Goal: Task Accomplishment & Management: Use online tool/utility

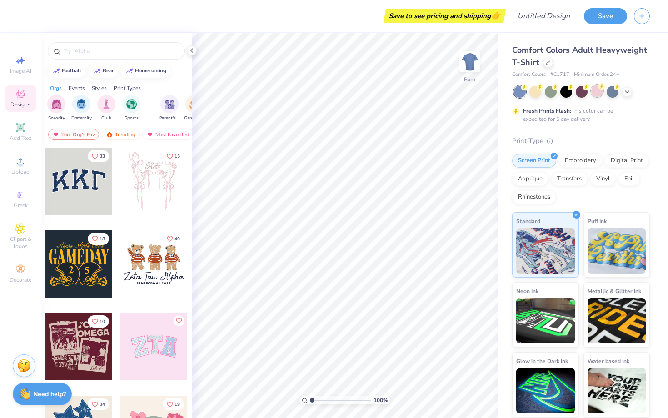
click at [591, 90] on div at bounding box center [597, 91] width 12 height 12
click at [469, 58] on img at bounding box center [470, 62] width 36 height 36
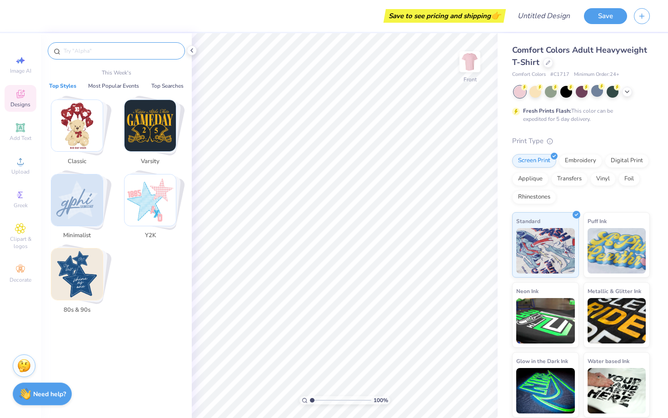
click at [99, 48] on input "text" at bounding box center [121, 50] width 116 height 9
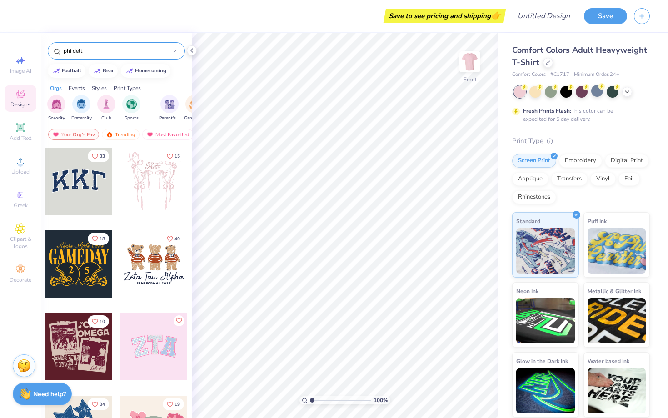
type input "phi delt"
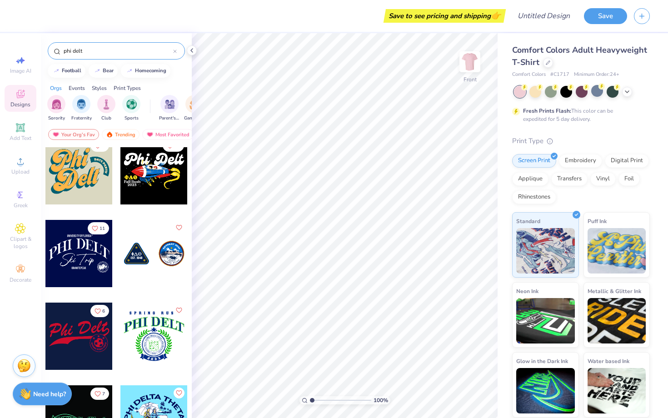
scroll to position [1483, 0]
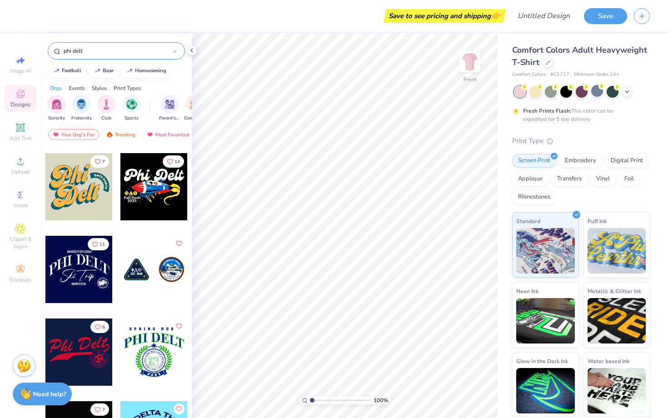
click at [175, 53] on icon at bounding box center [175, 52] width 4 height 4
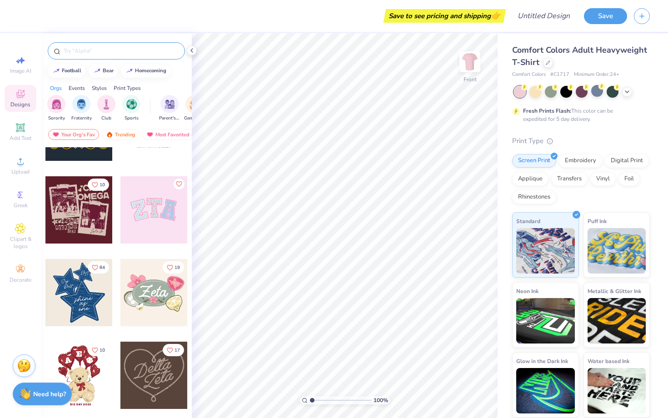
scroll to position [140, 0]
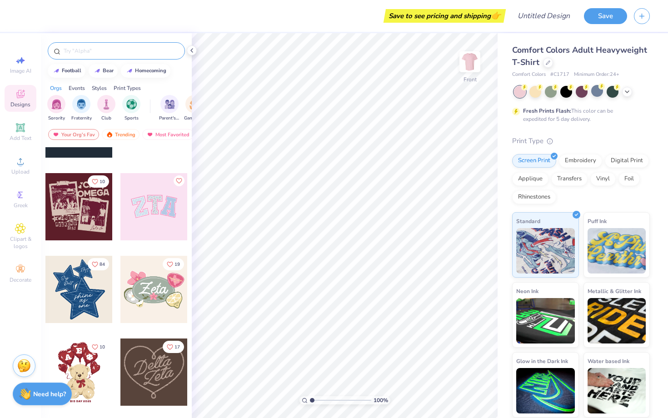
click at [85, 297] on div at bounding box center [78, 289] width 67 height 67
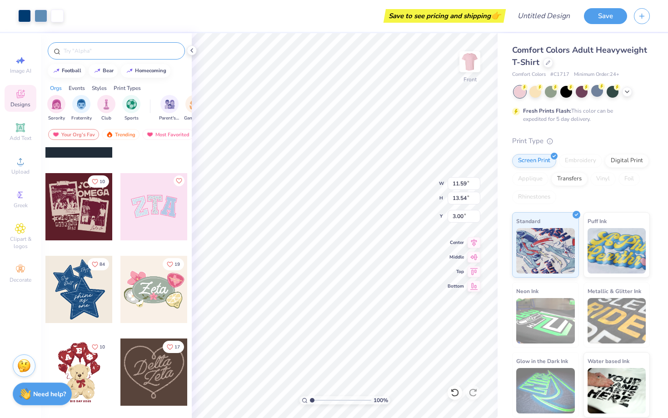
type input "11.59"
type input "13.54"
type input "5.09"
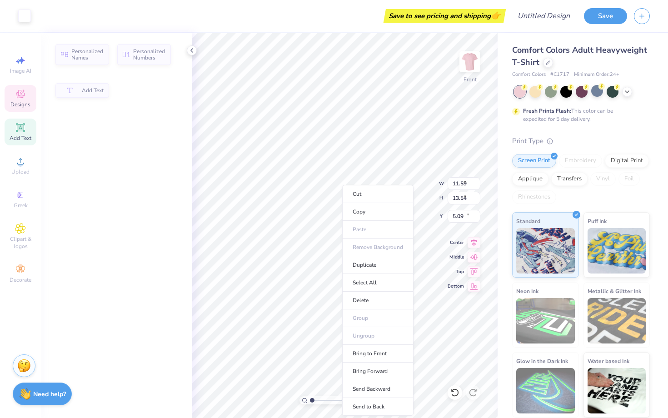
type input "1.86"
type input "0.97"
type input "13.99"
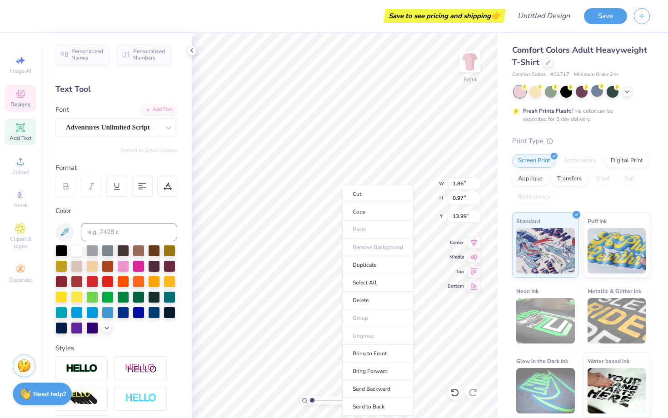
click at [347, 231] on ul "Cut Copy Paste Remove Background Duplicate Select All Delete Group Ungroup Brin…" at bounding box center [377, 300] width 71 height 231
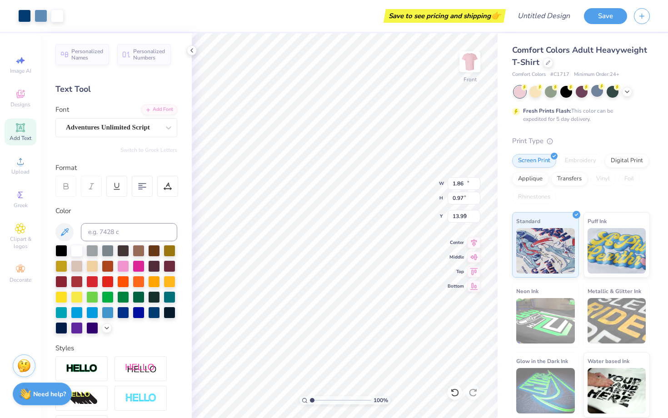
type input "10.00"
type input "9.74"
type input "8.88"
click at [374, 195] on li "Cut" at bounding box center [388, 194] width 71 height 18
click at [453, 395] on icon at bounding box center [455, 393] width 8 height 8
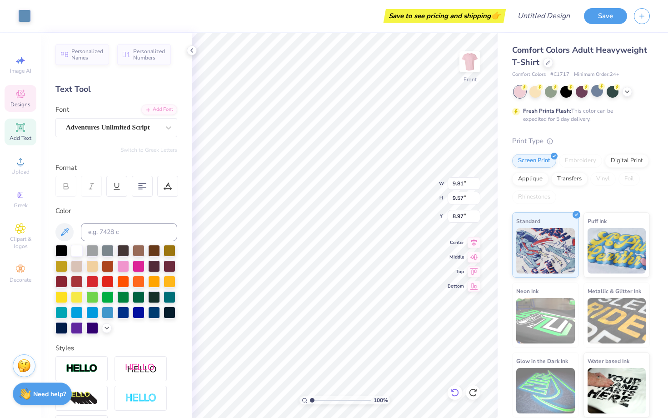
type input "1.86"
type input "0.97"
type input "13.99"
click at [377, 191] on li "Cut" at bounding box center [383, 194] width 71 height 18
type input "0.92"
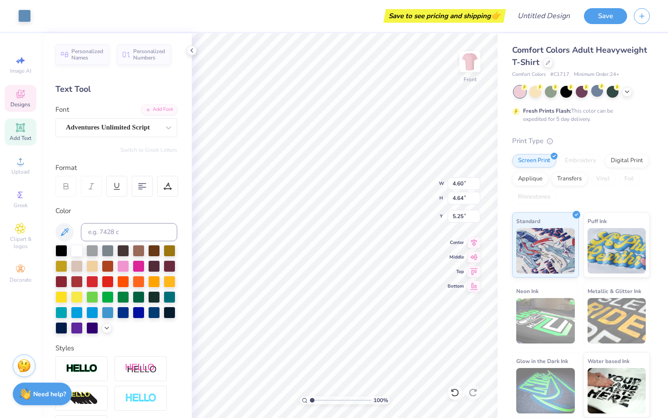
type input "1.00"
type input "7.07"
type textarea "25"
click at [174, 271] on div at bounding box center [170, 266] width 12 height 12
type input "0.93"
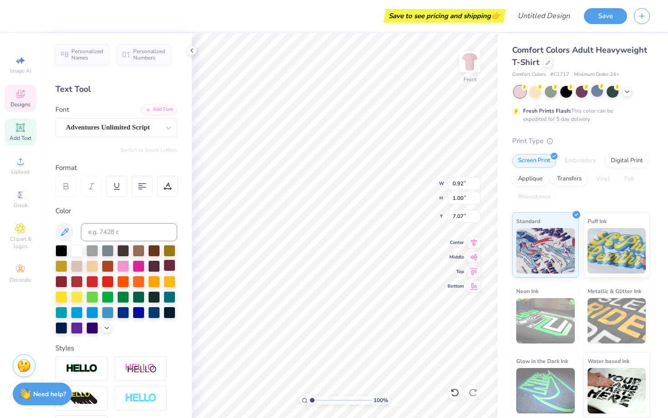
type input "0.99"
type input "6.89"
type input "1.02"
type input "1.00"
type input "7.06"
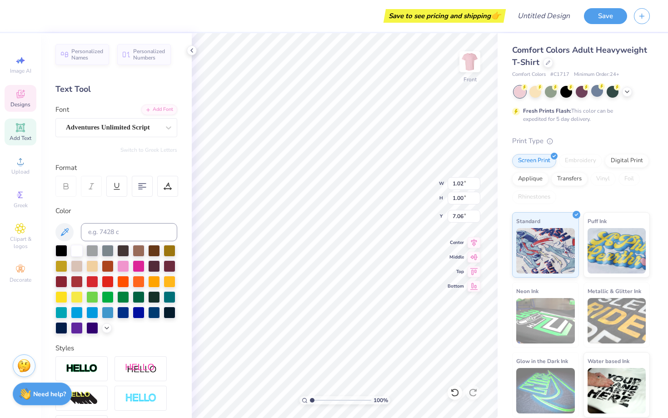
click at [189, 269] on div "Personalized Names Personalized Numbers Text Tool Add Font Font Adventures Unli…" at bounding box center [116, 225] width 151 height 385
type input "1.15"
type input "1.13"
type input "6.97"
click at [75, 250] on div at bounding box center [77, 250] width 12 height 12
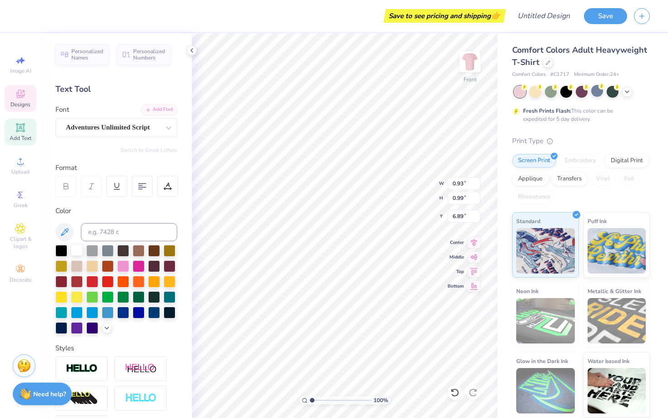
type input "0.93"
type input "0.99"
type input "1.15"
type input "1.13"
type input "7.32"
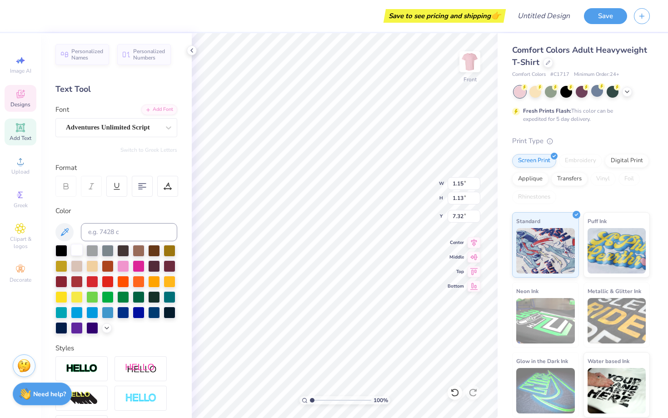
type input "0.93"
type input "0.99"
type input "6.89"
type textarea "20"
click at [451, 391] on icon at bounding box center [454, 392] width 9 height 9
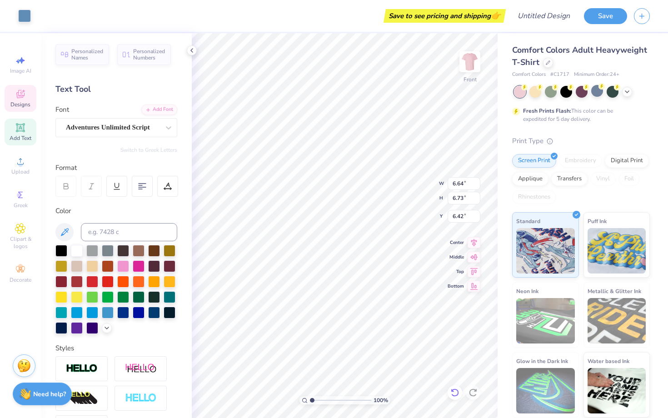
click at [451, 391] on icon at bounding box center [454, 392] width 9 height 9
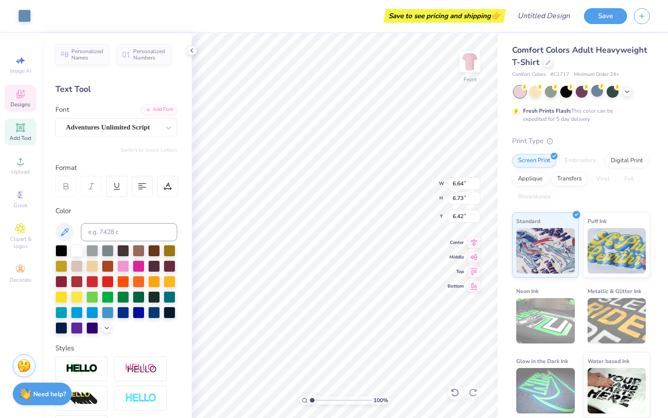
click at [451, 391] on icon at bounding box center [454, 392] width 9 height 9
type input "9.81"
type input "9.57"
type input "8.96"
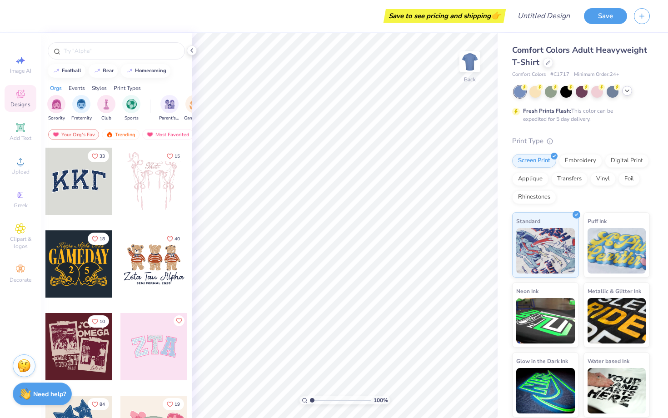
click at [626, 88] on icon at bounding box center [627, 90] width 7 height 7
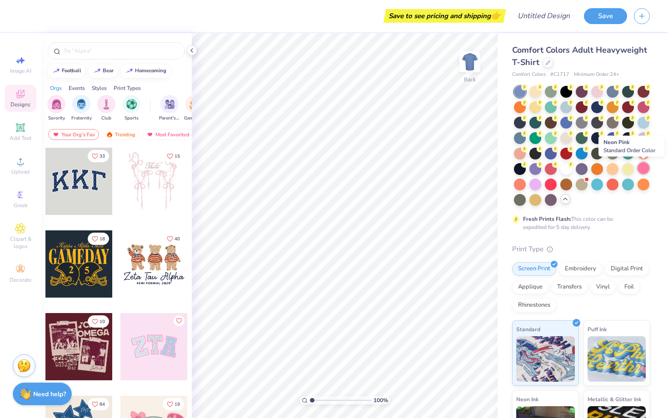
click at [643, 164] on div at bounding box center [644, 168] width 12 height 12
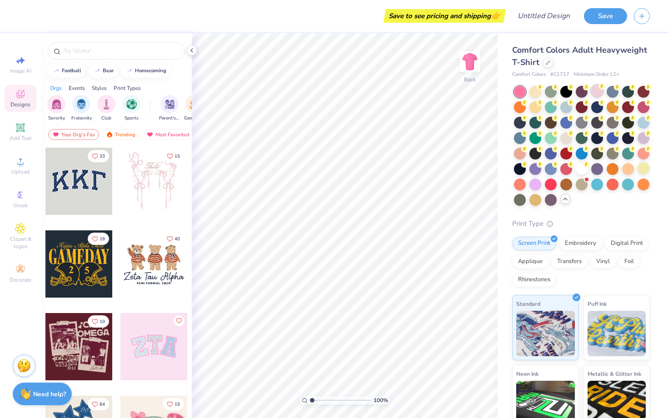
click at [599, 91] on div at bounding box center [597, 91] width 12 height 12
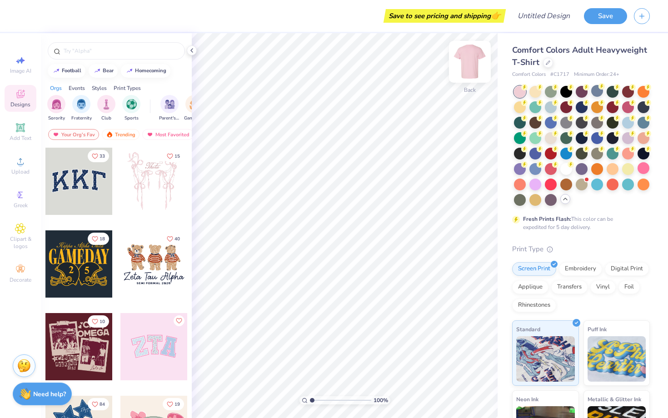
click at [476, 54] on img at bounding box center [470, 62] width 36 height 36
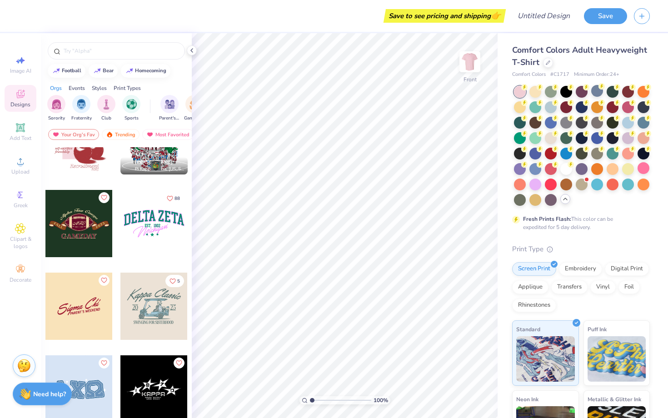
scroll to position [2851, 0]
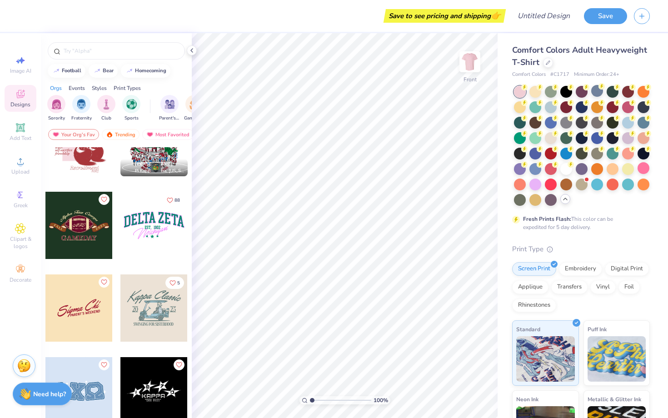
click at [156, 245] on div at bounding box center [153, 225] width 67 height 67
type input "9.35"
type input "12.81"
type input "5.95"
type input "9.27"
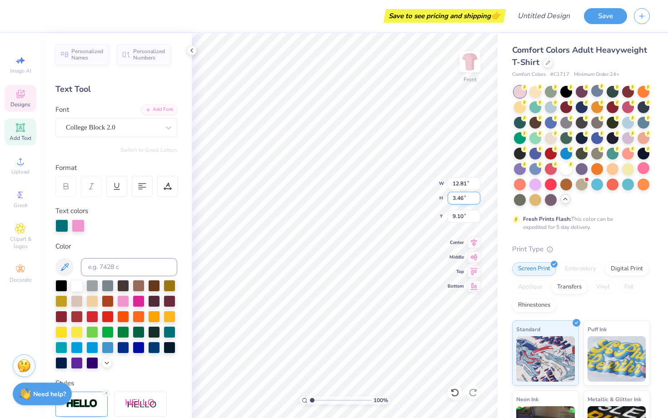
scroll to position [0, 2]
type textarea "phi delt X ZTA"
type input "8.16"
type input "12.42"
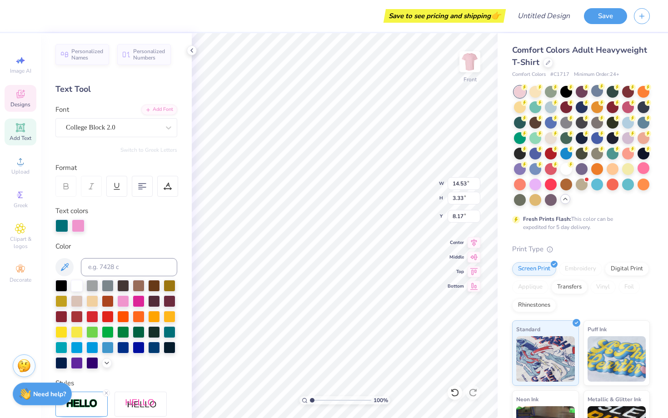
type input "2.84"
type input "8.66"
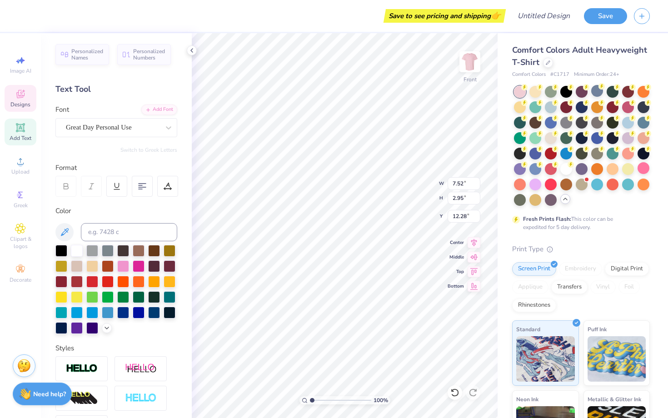
scroll to position [0, 0]
type textarea "BMOC"
type input "11.34"
type input "14.18"
type input "3.33"
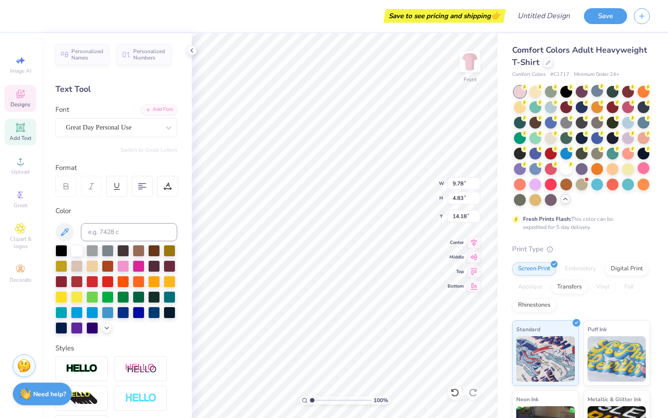
type input "0.64"
type input "12.38"
type textarea "EST. !2025"
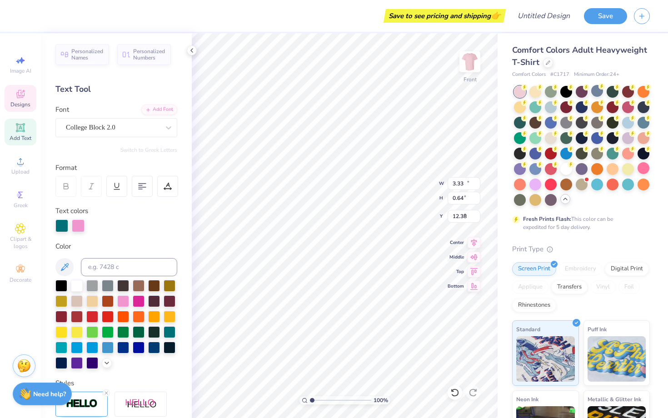
type input "12.42"
type input "2.84"
type input "8.66"
type input "3.27"
type input "0.70"
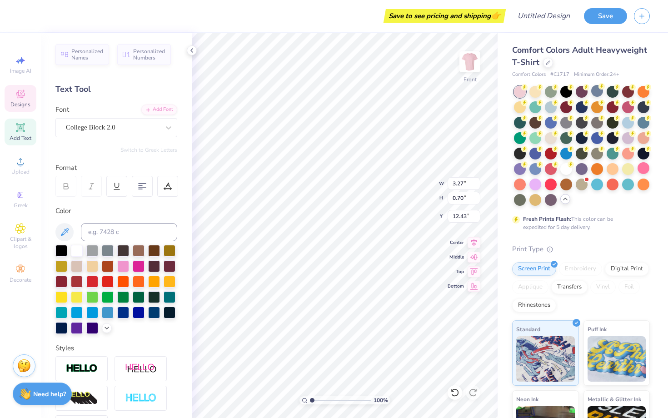
type input "11.15"
type input "9.78"
type input "4.83"
type input "10.16"
type input "10.50"
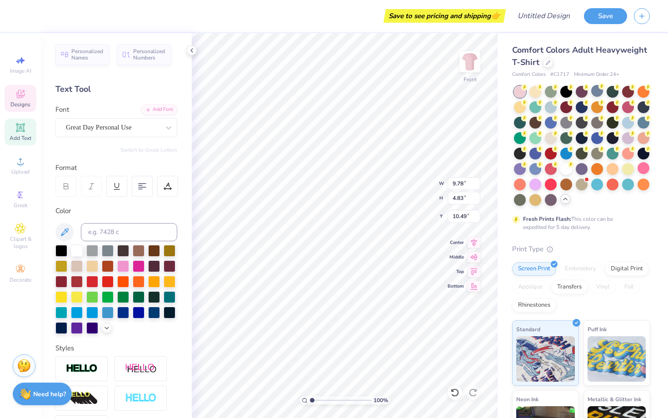
type input "8.81"
type input "4.35"
type input "10.89"
click at [183, 262] on div "Personalized Names Personalized Numbers Text Tool Add Font Font Great Day Perso…" at bounding box center [116, 225] width 151 height 385
click at [187, 269] on div "Personalized Names Personalized Numbers Text Tool Add Font Font Great Day Perso…" at bounding box center [116, 225] width 151 height 385
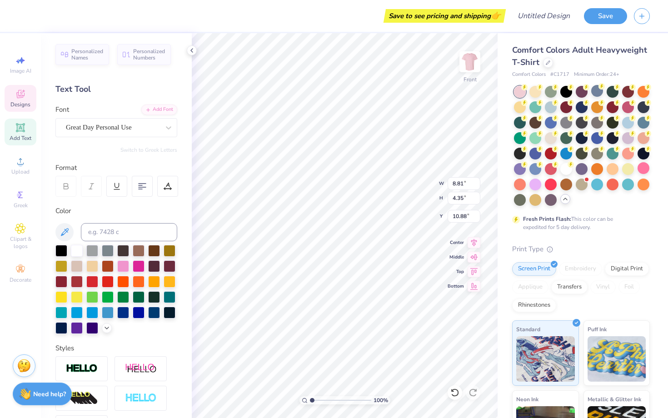
scroll to position [0, 0]
type textarea "BIG MAN ON CAMPUS"
type input "8.8"
type input "4.69"
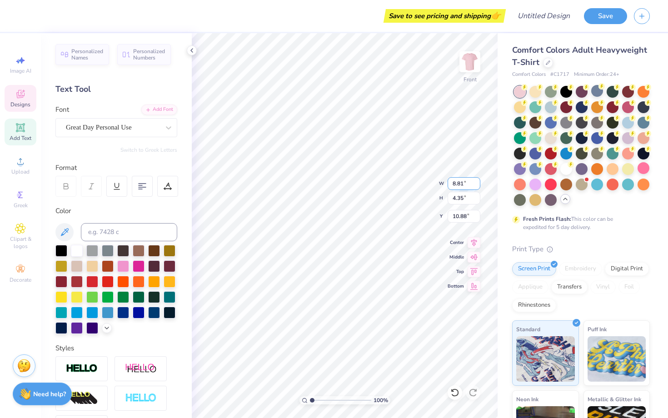
type input "10.51"
click at [476, 185] on input "8.8" at bounding box center [464, 183] width 33 height 13
click at [476, 185] on input "8.79" at bounding box center [464, 183] width 33 height 13
click at [474, 187] on input "8.78" at bounding box center [464, 183] width 33 height 13
click at [474, 187] on input "8.77" at bounding box center [464, 183] width 33 height 13
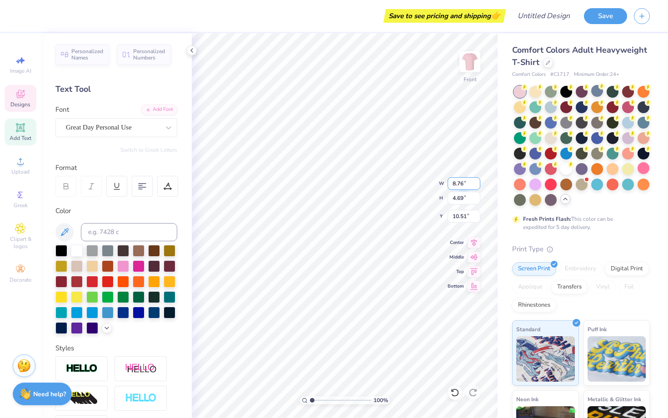
click at [474, 187] on input "8.76" at bounding box center [464, 183] width 33 height 13
type input "8.75"
click at [474, 187] on input "8.75" at bounding box center [464, 183] width 33 height 13
type input "2.83"
type input "11.44"
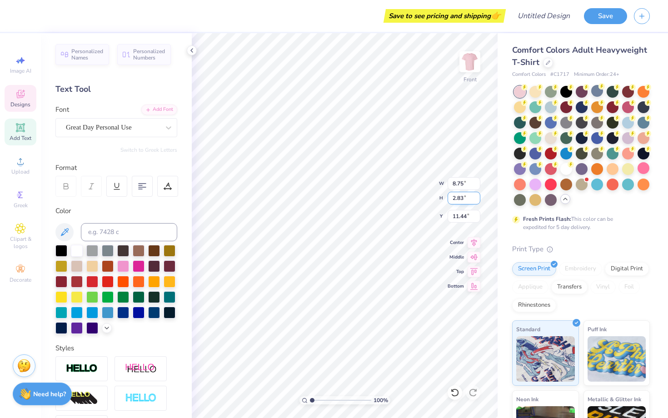
type textarea "BMOC"
click at [476, 185] on input "8.74" at bounding box center [464, 183] width 33 height 13
type input "8.75"
type input "1.15"
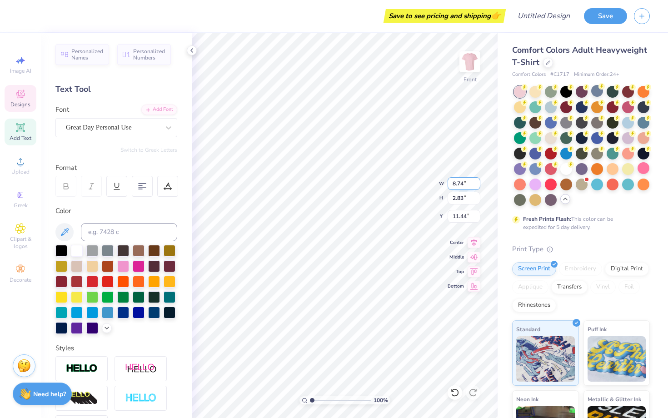
type input "12.33"
click at [476, 180] on input "8.75" at bounding box center [464, 183] width 33 height 13
click at [476, 180] on input "8.76" at bounding box center [464, 183] width 33 height 13
click at [476, 180] on input "8.77" at bounding box center [464, 183] width 33 height 13
click at [476, 180] on input "8.78" at bounding box center [464, 183] width 33 height 13
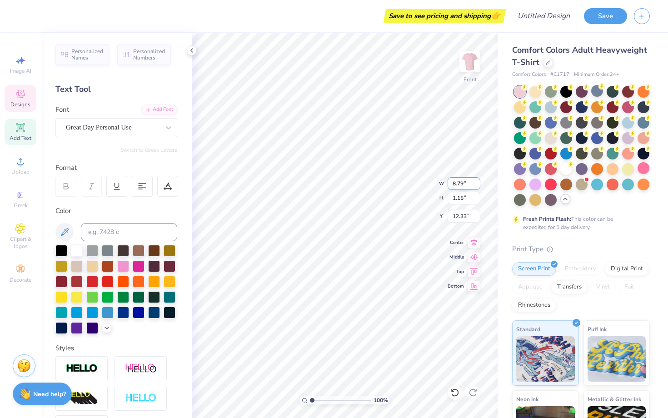
click at [476, 180] on input "8.79" at bounding box center [464, 183] width 33 height 13
click at [476, 180] on input "8.8" at bounding box center [464, 183] width 33 height 13
type input "8.80"
type input "4.34"
type input "11.15"
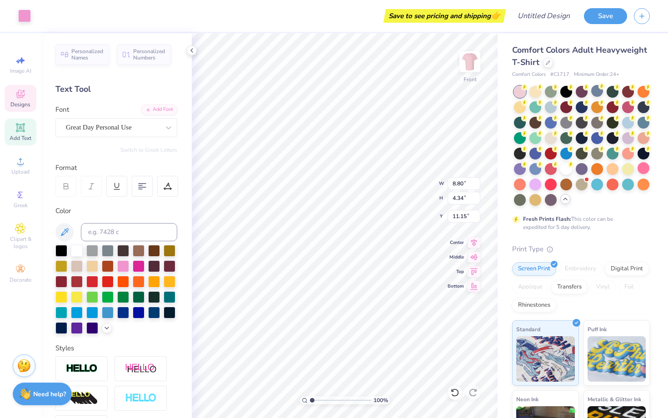
type input "8.80"
type input "4.34"
type input "10.65"
click at [477, 199] on input "4.33" at bounding box center [464, 198] width 33 height 13
click at [477, 199] on input "4.32" at bounding box center [464, 198] width 33 height 13
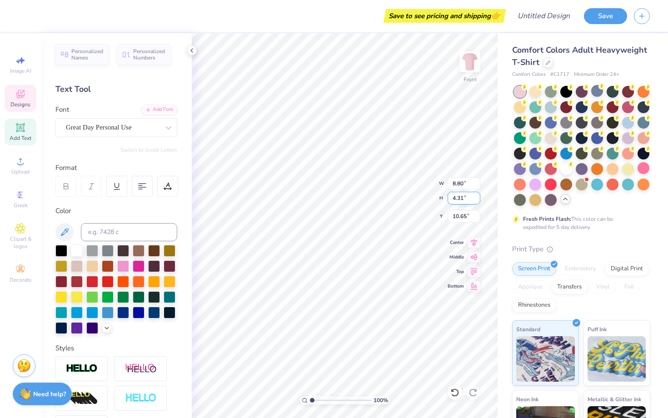
type input "4.31"
click at [477, 199] on input "4.31" at bounding box center [464, 198] width 33 height 13
type input "8.73"
type input "10.66"
click at [476, 201] on input "4.3" at bounding box center [464, 198] width 33 height 13
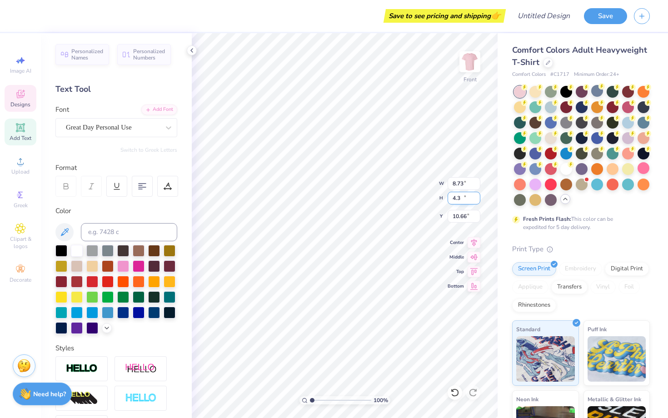
click at [476, 201] on input "4.29" at bounding box center [464, 198] width 33 height 13
click at [476, 201] on input "4.28" at bounding box center [464, 198] width 33 height 13
click at [476, 201] on input "4.27" at bounding box center [464, 198] width 33 height 13
type input "4.26"
click at [476, 201] on input "4.26" at bounding box center [464, 198] width 33 height 13
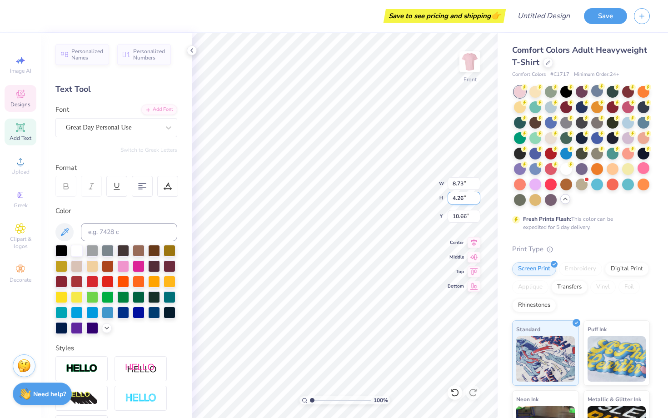
type input "8.63"
type input "10.69"
type input "8.04"
type input "3.97"
type input "11.02"
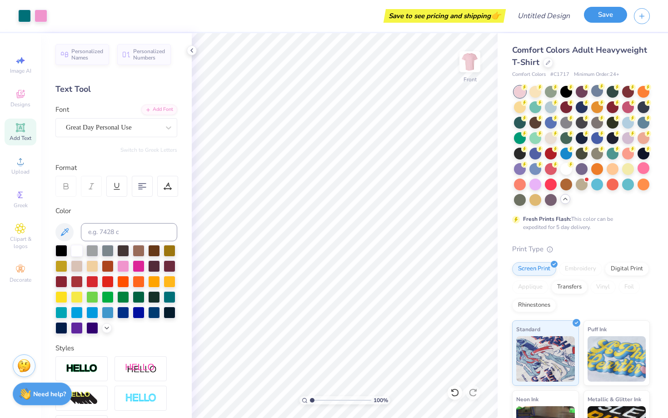
click at [610, 17] on button "Save" at bounding box center [605, 15] width 43 height 16
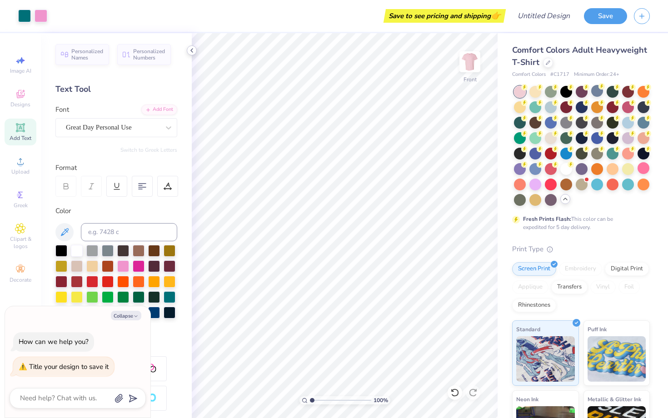
click at [188, 47] on div at bounding box center [192, 50] width 10 height 10
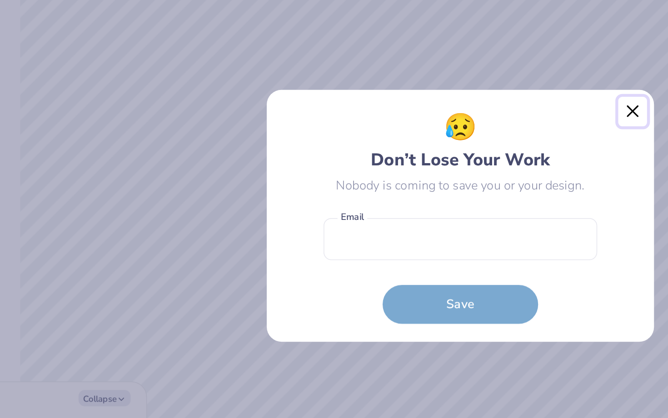
click at [435, 145] on button "Close" at bounding box center [434, 148] width 17 height 17
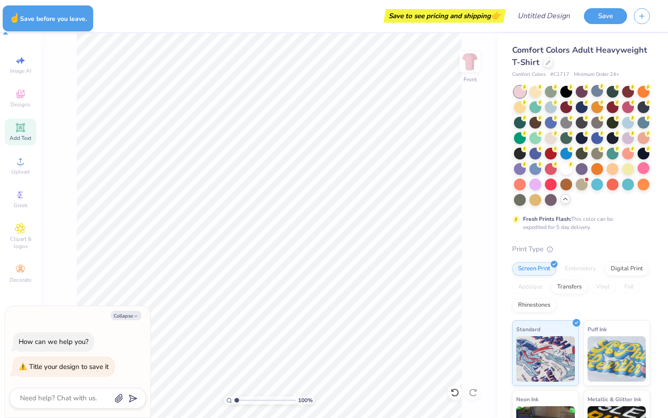
type textarea "x"
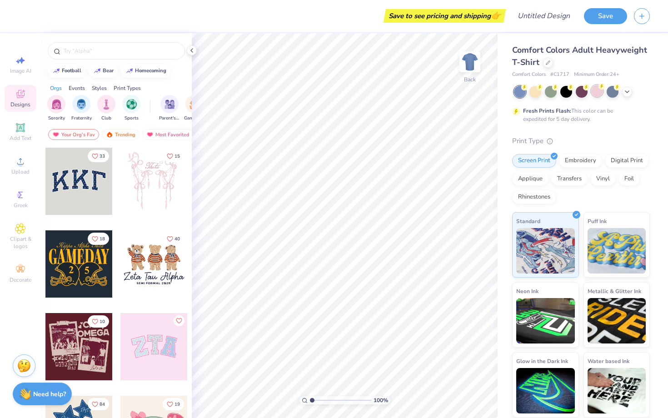
click at [596, 91] on div at bounding box center [597, 91] width 12 height 12
click at [471, 60] on img at bounding box center [470, 62] width 36 height 36
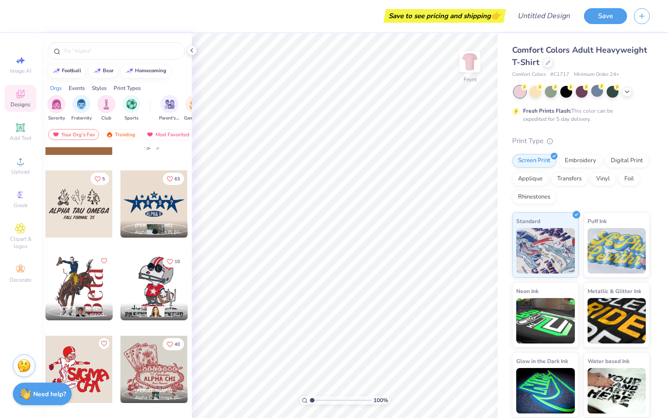
scroll to position [5581, 0]
